Goal: Find specific page/section

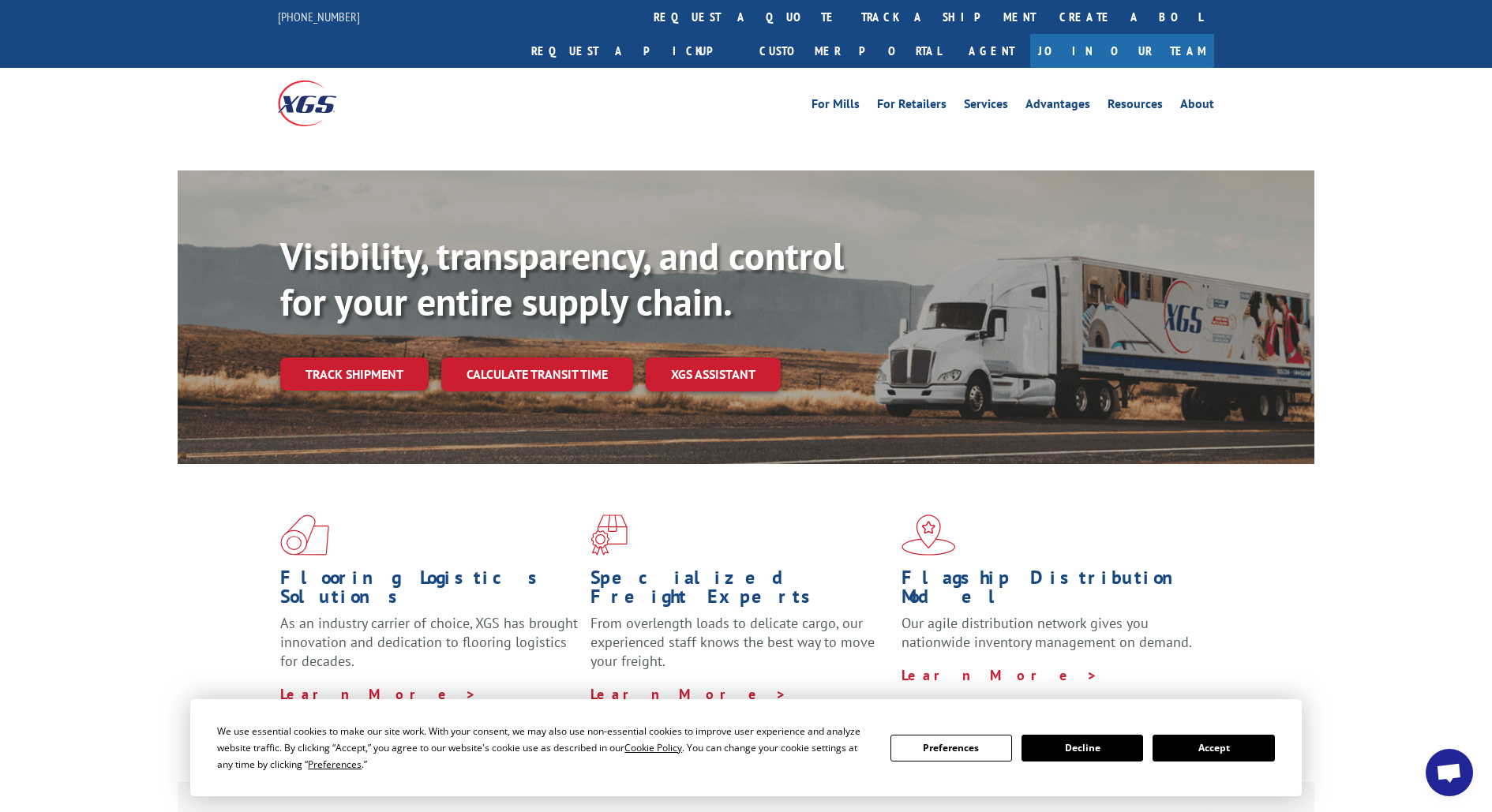
click at [1230, 748] on button "Accept" at bounding box center [1213, 748] width 122 height 27
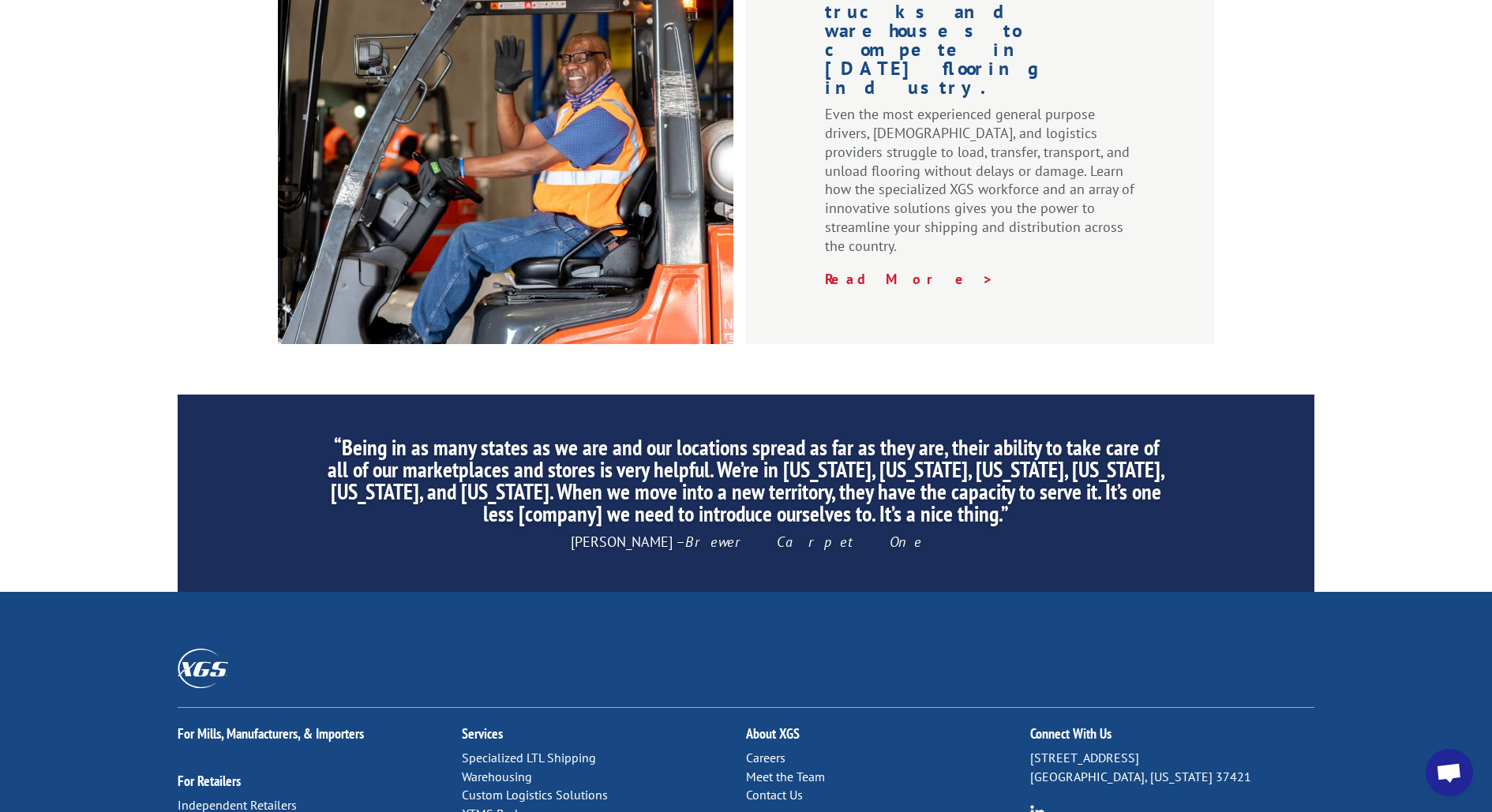
scroll to position [2310, 0]
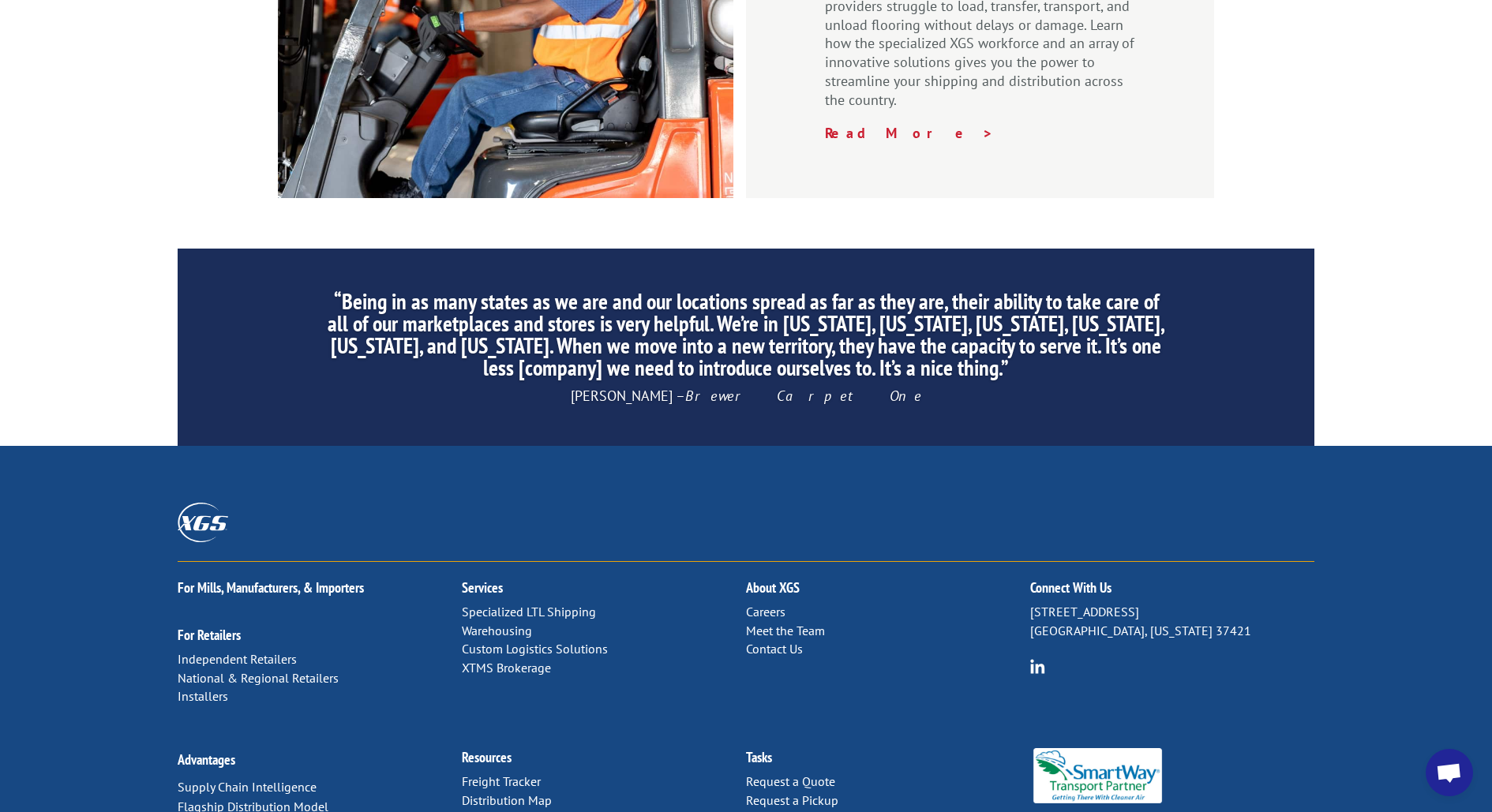
click at [527, 793] on link "Distribution Map" at bounding box center [507, 801] width 90 height 16
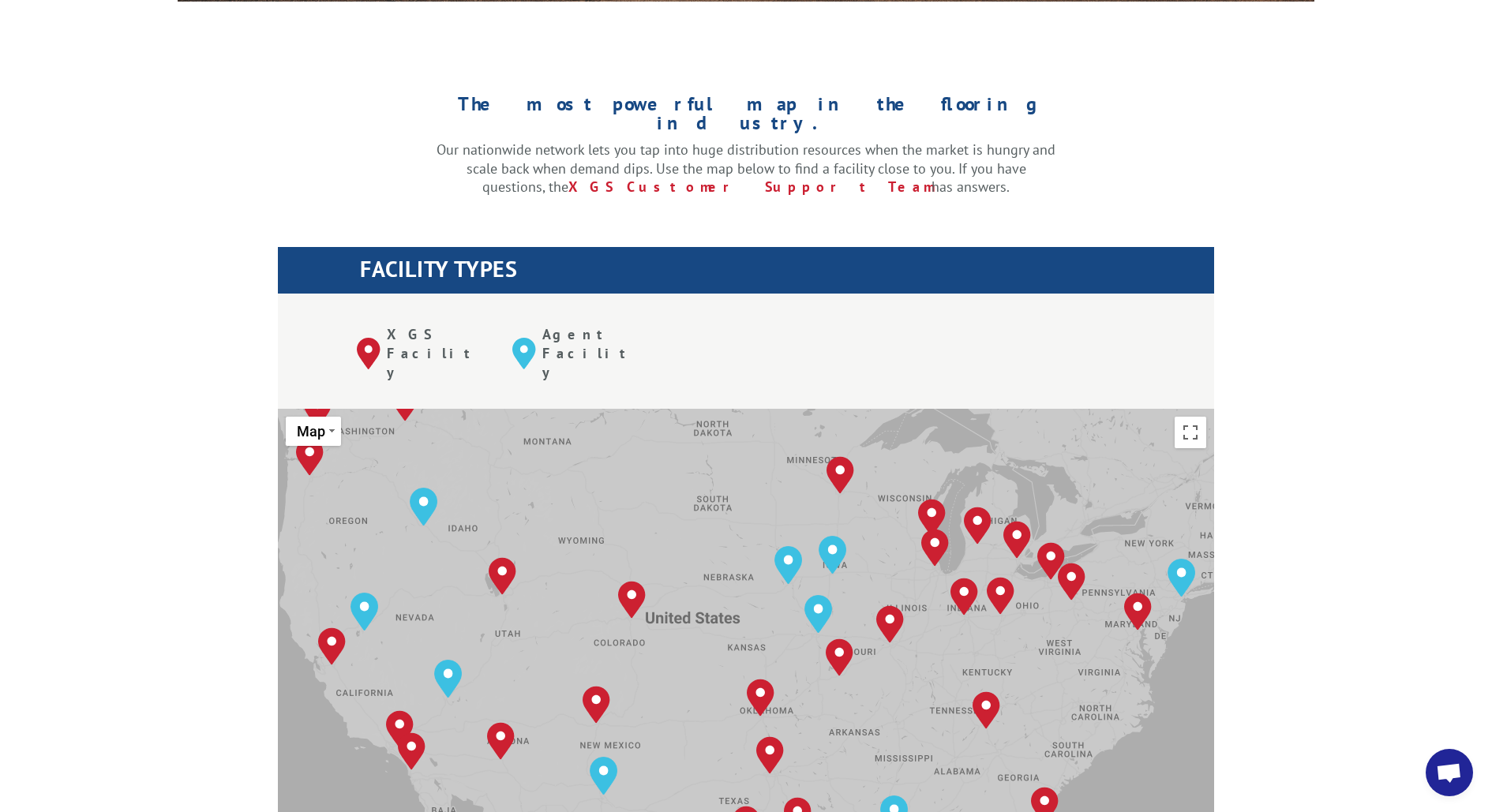
scroll to position [470, 0]
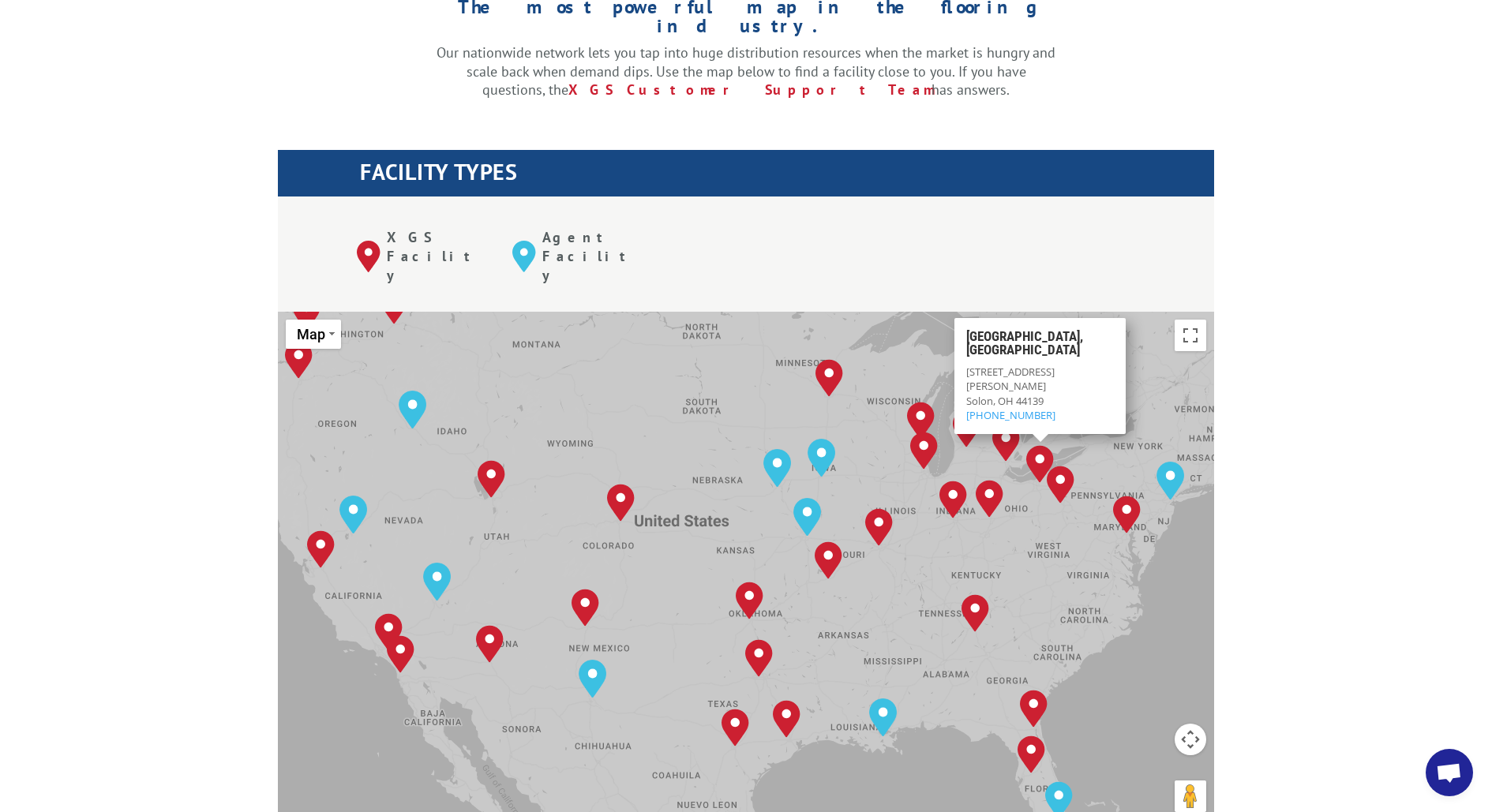
click at [1039, 445] on img "Cleveland, OH" at bounding box center [1040, 464] width 27 height 38
